Goal: Navigation & Orientation: Go to known website

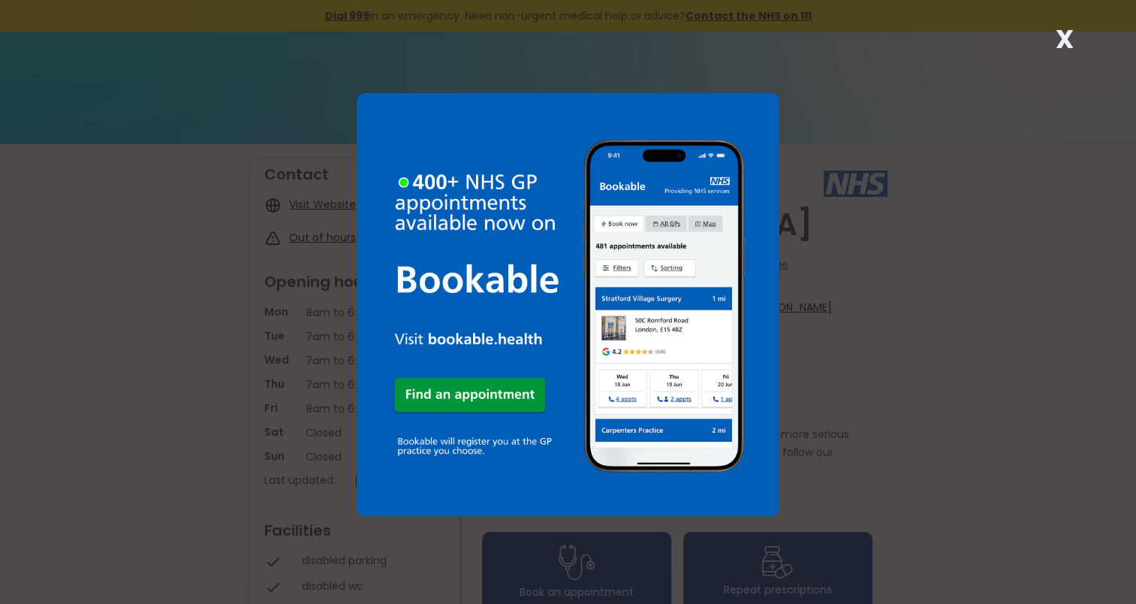
click at [1060, 32] on strong "X" at bounding box center [1064, 39] width 18 height 36
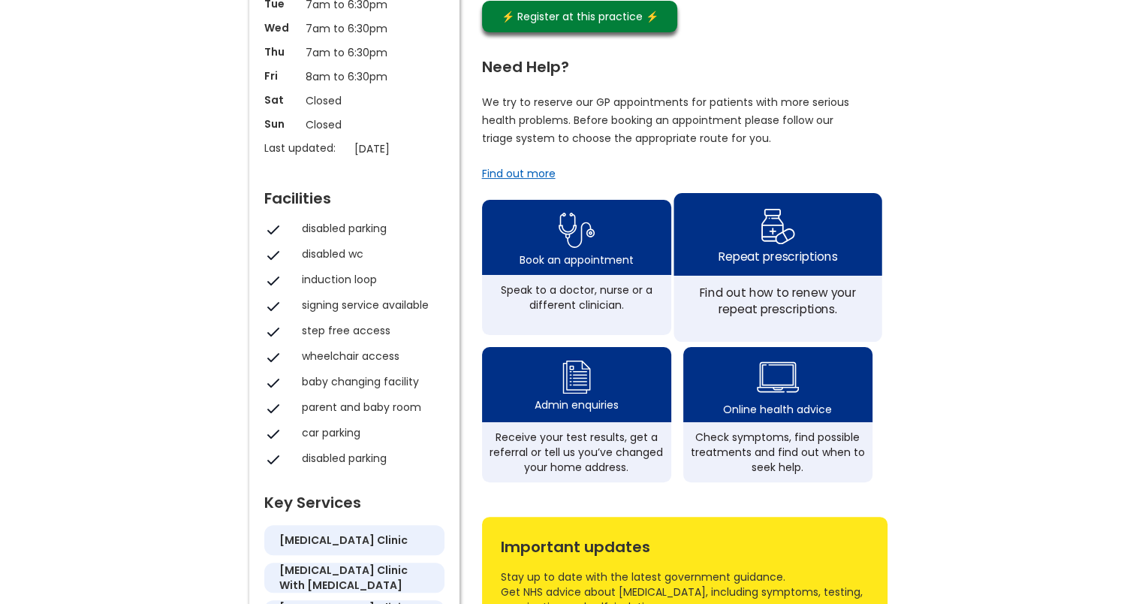
scroll to position [300, 0]
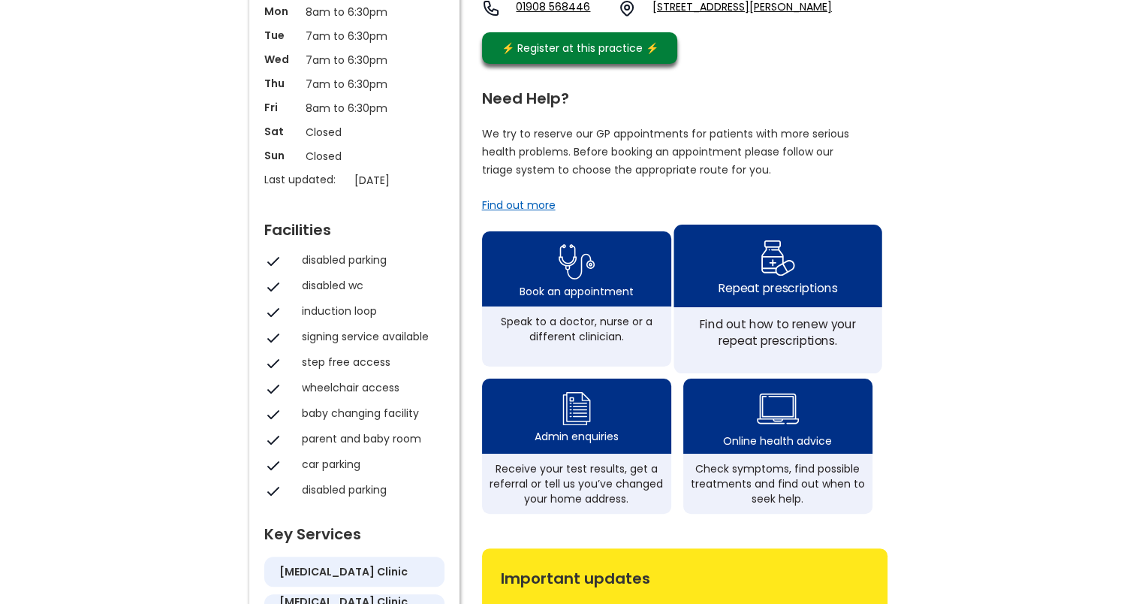
click at [760, 279] on img at bounding box center [777, 258] width 35 height 44
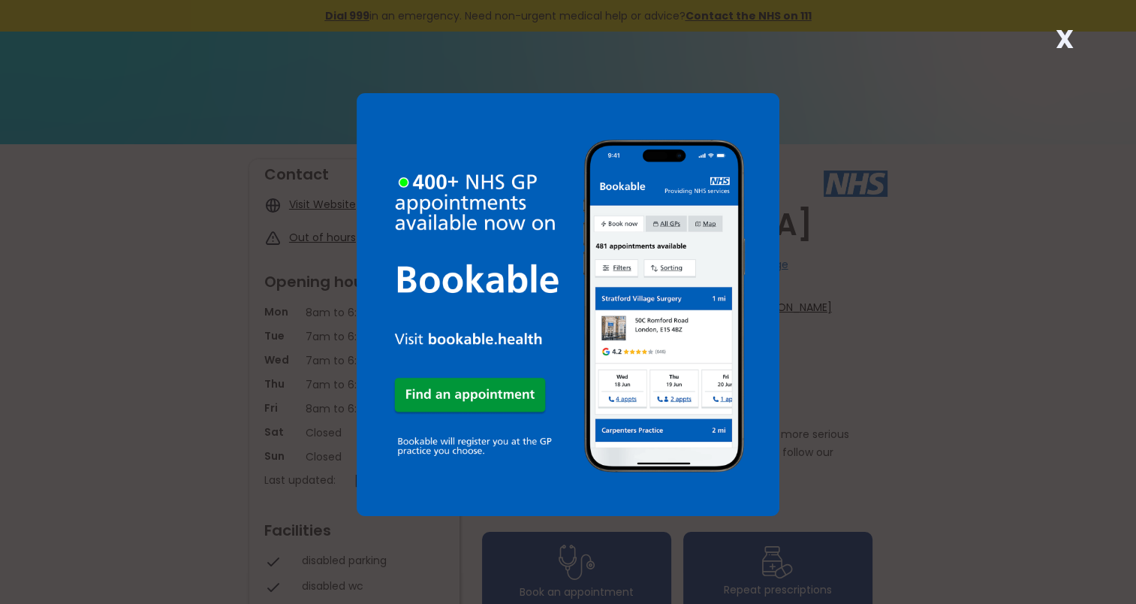
click at [1060, 39] on strong "X" at bounding box center [1064, 39] width 18 height 36
